Goal: Use online tool/utility: Utilize a website feature to perform a specific function

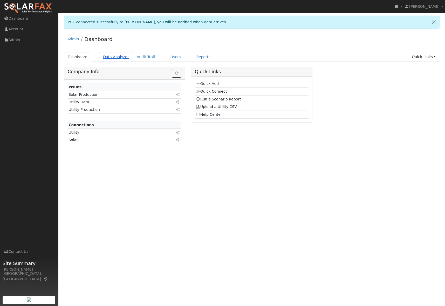
click at [116, 58] on link "Data Analyzer" at bounding box center [116, 57] width 34 height 10
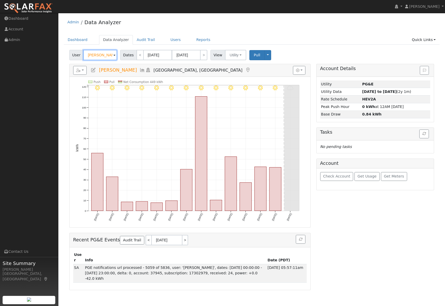
drag, startPoint x: 110, startPoint y: 55, endPoint x: 79, endPoint y: 53, distance: 31.5
click at [79, 53] on div "User Patrick Bell" at bounding box center [93, 55] width 49 height 10
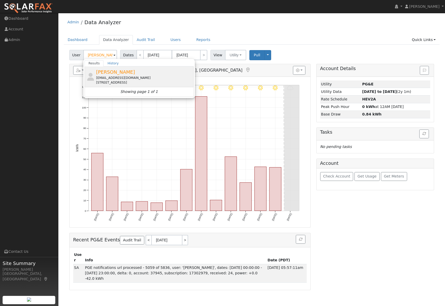
click at [105, 71] on span "[PERSON_NAME]" at bounding box center [115, 71] width 39 height 5
type input "[PERSON_NAME]"
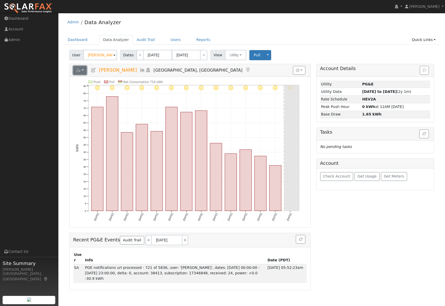
click at [84, 70] on button "button" at bounding box center [80, 70] width 14 height 9
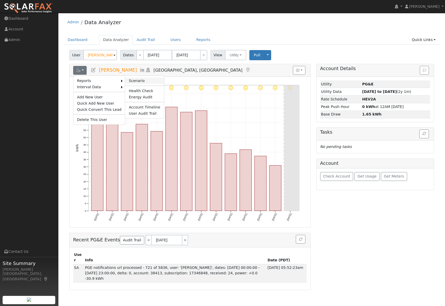
click at [138, 81] on link "Scenario" at bounding box center [144, 81] width 39 height 6
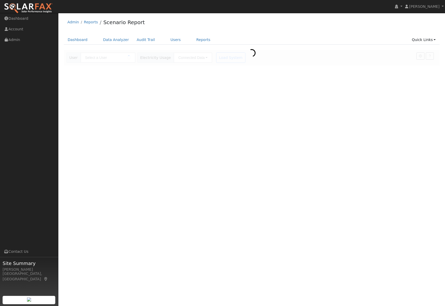
type input "[PERSON_NAME]"
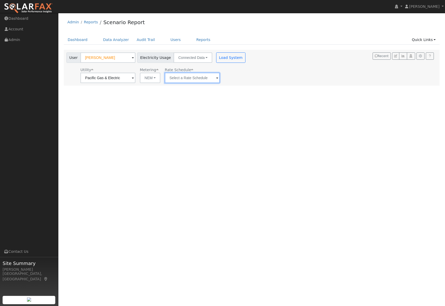
click at [203, 78] on input "text" at bounding box center [192, 78] width 55 height 10
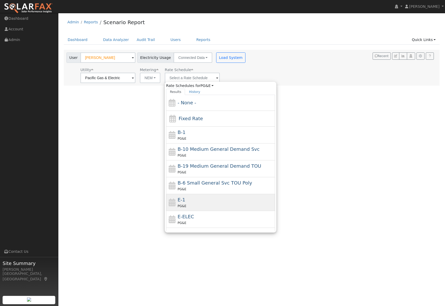
click at [204, 199] on div "E-1 PG&E" at bounding box center [226, 202] width 96 height 12
type input "E-1"
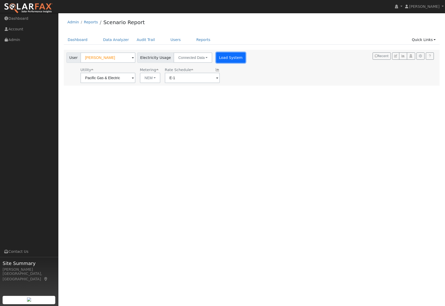
click at [217, 57] on button "Load System" at bounding box center [231, 57] width 30 height 10
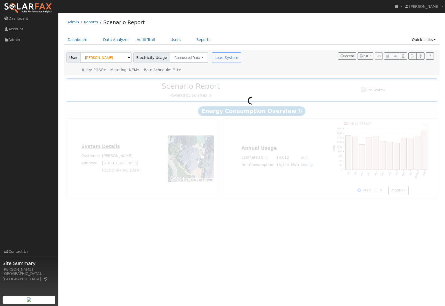
click at [137, 69] on icon at bounding box center [138, 70] width 2 height 4
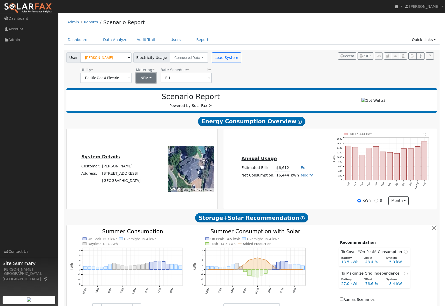
click at [143, 77] on button "NEM" at bounding box center [146, 78] width 20 height 10
click at [251, 75] on div "User Jessie Flatt Account Default Account Default Account 16 Pine Grove Court, …" at bounding box center [250, 67] width 371 height 32
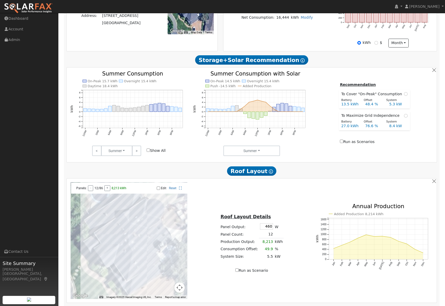
scroll to position [221, 0]
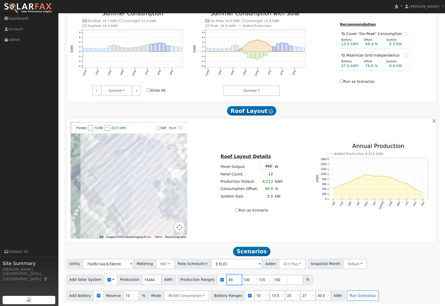
drag, startPoint x: 229, startPoint y: 280, endPoint x: 214, endPoint y: 280, distance: 14.3
click at [214, 280] on div "Production Ranges 80 100 125 150 %" at bounding box center [245, 280] width 135 height 10
click at [330, 286] on div "Utility Pacific Gas & Electric Metering NBT NEM NBT Rate Schedule E-ELEC Adder …" at bounding box center [252, 280] width 377 height 42
drag, startPoint x: 258, startPoint y: 296, endPoint x: 251, endPoint y: 296, distance: 7.3
click at [254, 296] on input "10" at bounding box center [262, 296] width 16 height 10
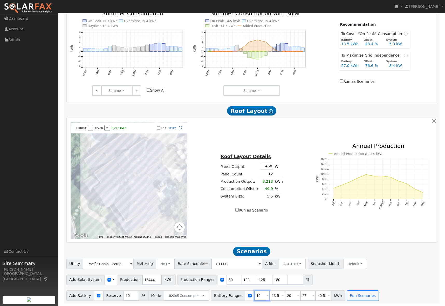
type input "13.5"
type input "20"
type input "27"
type input "40.5"
type input "13.5"
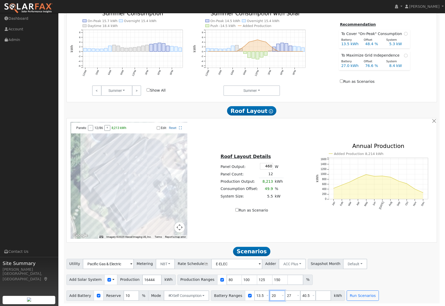
drag, startPoint x: 270, startPoint y: 296, endPoint x: 261, endPoint y: 296, distance: 9.1
click at [261, 296] on div "Battery Ranges 13.5 Overrides Reserve % Mode None None Self Consumption Peak Sa…" at bounding box center [278, 296] width 134 height 10
type input "27"
type input "40.5"
type input "27"
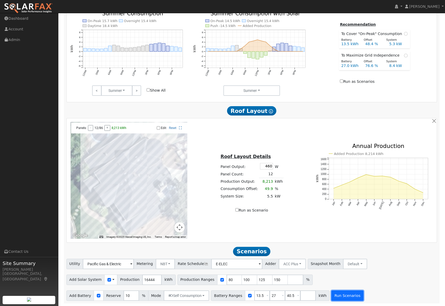
click at [338, 296] on button "Run Scenarios" at bounding box center [348, 296] width 32 height 10
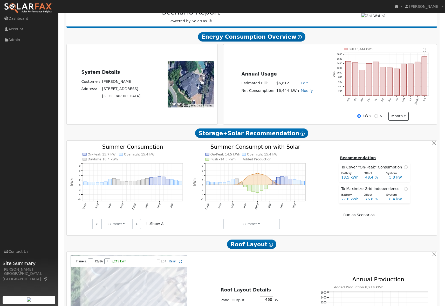
scroll to position [0, 0]
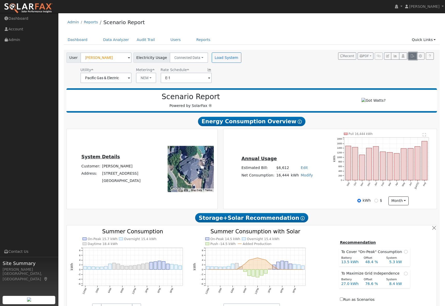
click at [412, 56] on icon "button" at bounding box center [413, 56] width 4 height 3
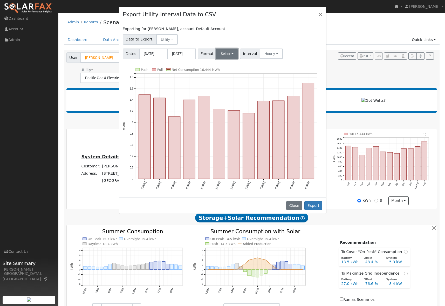
click at [228, 57] on button "Select" at bounding box center [227, 54] width 22 height 10
click at [234, 114] on link "OpenSolar" at bounding box center [234, 112] width 37 height 7
click at [316, 205] on button "Export" at bounding box center [314, 205] width 18 height 9
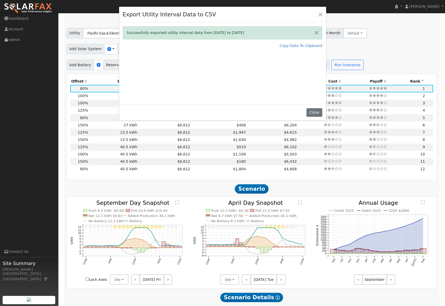
scroll to position [452, 0]
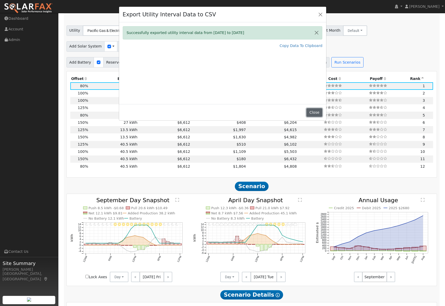
click at [318, 112] on button "Close" at bounding box center [315, 112] width 16 height 9
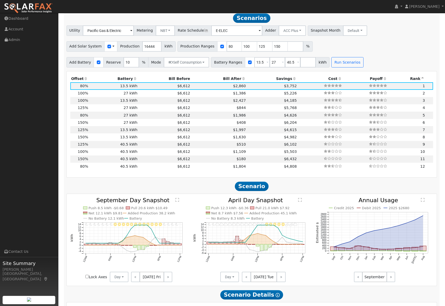
click at [290, 79] on th "Savings" at bounding box center [272, 78] width 51 height 7
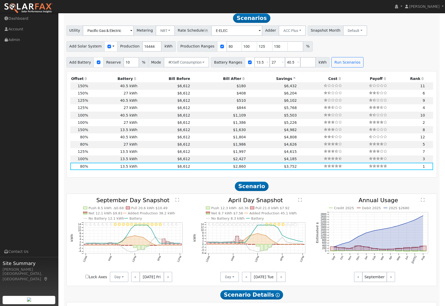
click at [84, 80] on icon at bounding box center [86, 79] width 5 height 4
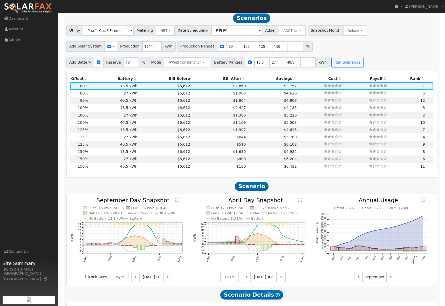
click at [84, 80] on icon at bounding box center [86, 79] width 5 height 4
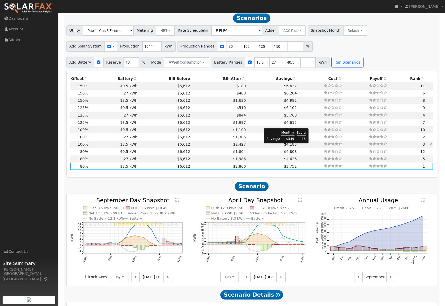
click at [288, 146] on span "$4,185" at bounding box center [290, 144] width 13 height 4
type input "11.0"
type input "$33,984"
type input "$14,286"
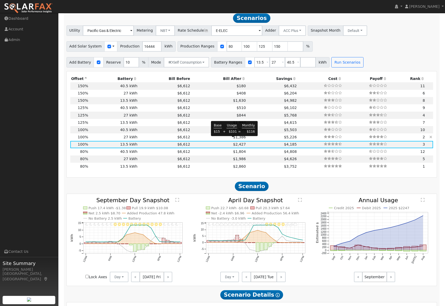
click at [235, 139] on span "$1,386" at bounding box center [239, 137] width 13 height 4
type input "$27,270"
type input "$18,376"
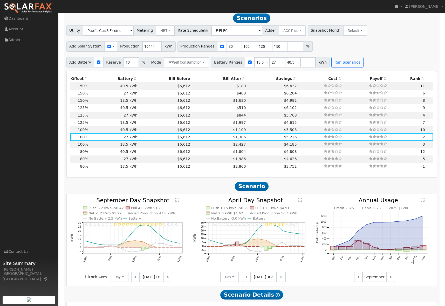
click at [291, 80] on th "Savings" at bounding box center [272, 78] width 51 height 7
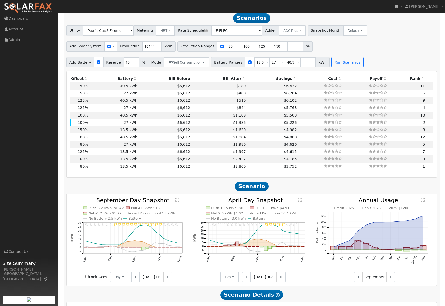
click at [291, 80] on th "Savings" at bounding box center [272, 78] width 51 height 7
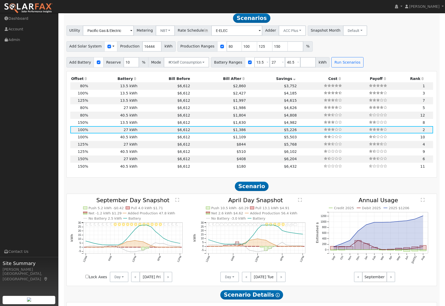
click at [291, 80] on th "Savings" at bounding box center [272, 78] width 51 height 7
